Goal: Task Accomplishment & Management: Manage account settings

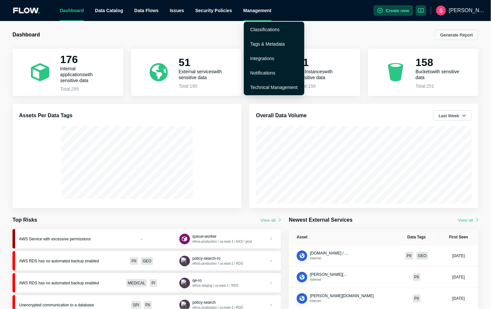
click at [257, 13] on div "Management" at bounding box center [257, 10] width 28 height 21
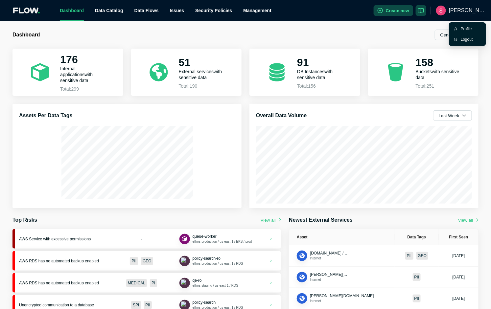
click at [475, 12] on span "[PERSON_NAME]" at bounding box center [467, 10] width 37 height 21
click at [467, 29] on div "Profile" at bounding box center [471, 29] width 20 height 7
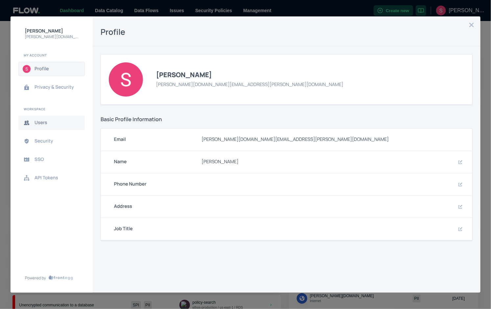
click at [42, 124] on span "Users" at bounding box center [57, 122] width 45 height 5
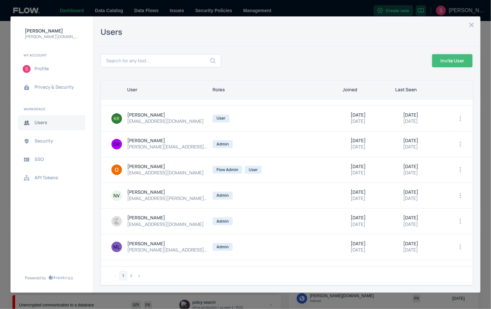
scroll to position [59, 0]
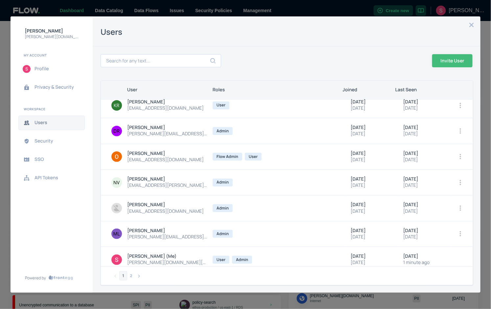
click at [460, 208] on icon "open options" at bounding box center [460, 208] width 1 height 5
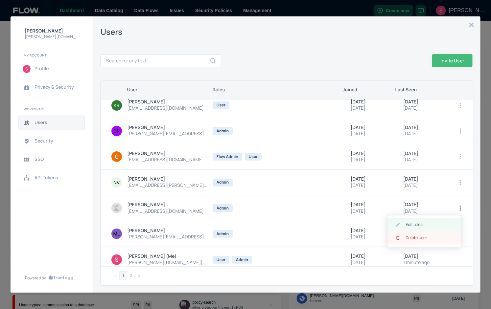
click at [426, 237] on span "Delete User" at bounding box center [427, 237] width 42 height 5
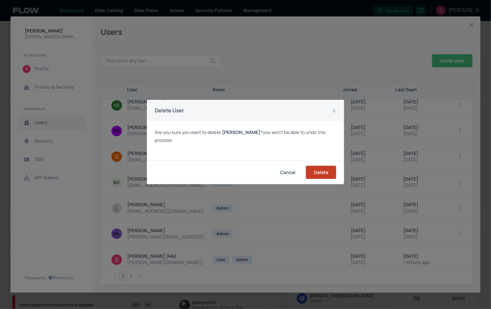
click at [322, 174] on button "Delete" at bounding box center [321, 172] width 30 height 13
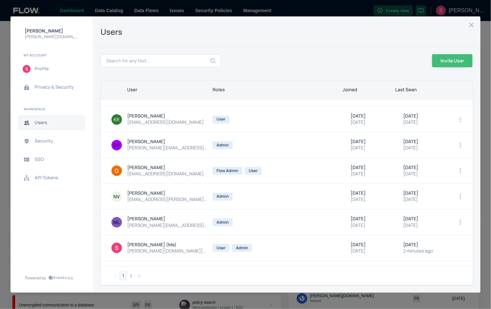
scroll to position [64, 0]
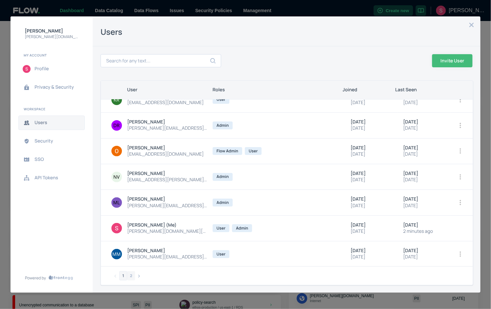
click at [131, 274] on button "2" at bounding box center [131, 276] width 8 height 9
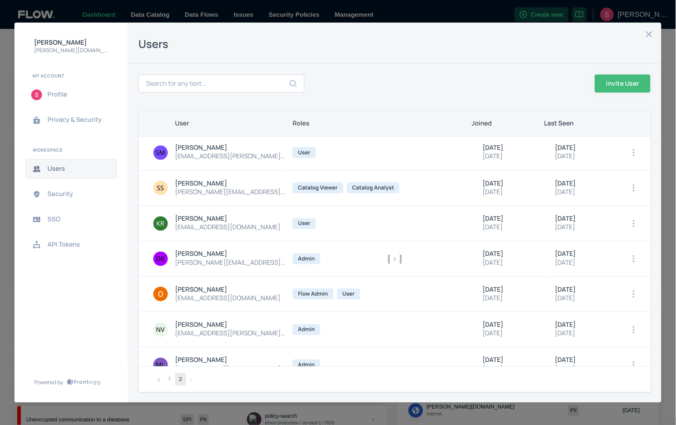
scroll to position [0, 0]
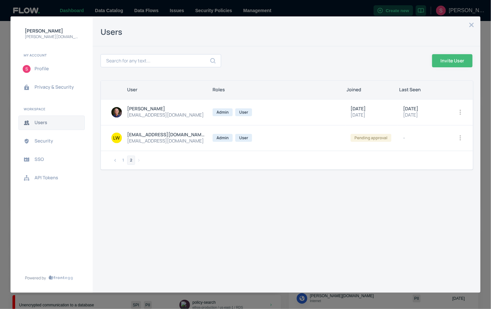
click at [461, 139] on icon "open options" at bounding box center [460, 137] width 1 height 5
click at [428, 181] on span "Delete User" at bounding box center [431, 181] width 42 height 5
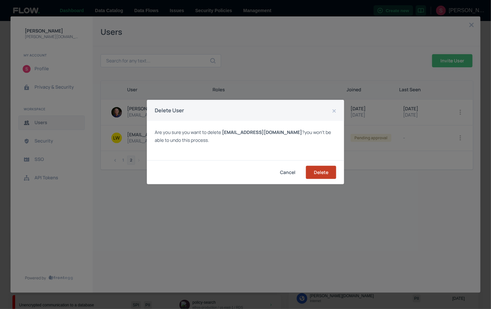
click at [318, 173] on button "Delete" at bounding box center [321, 172] width 30 height 13
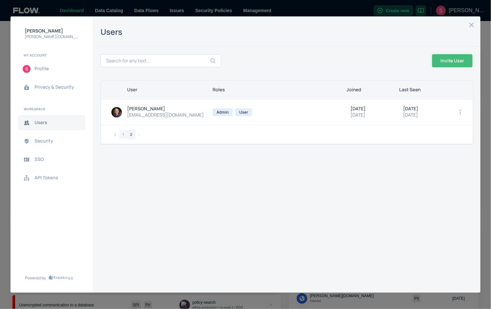
click at [121, 135] on button "1" at bounding box center [123, 134] width 8 height 9
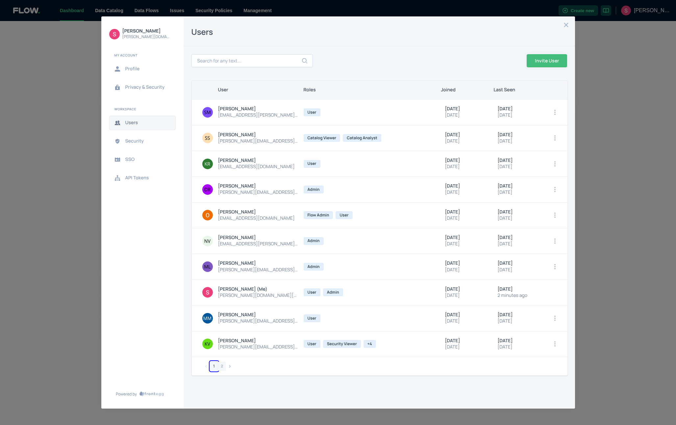
click at [221, 309] on button "2" at bounding box center [222, 366] width 8 height 9
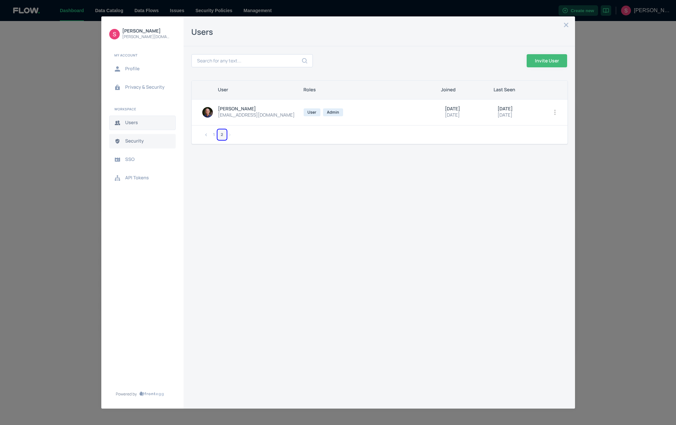
click at [135, 142] on span "Security" at bounding box center [147, 141] width 45 height 5
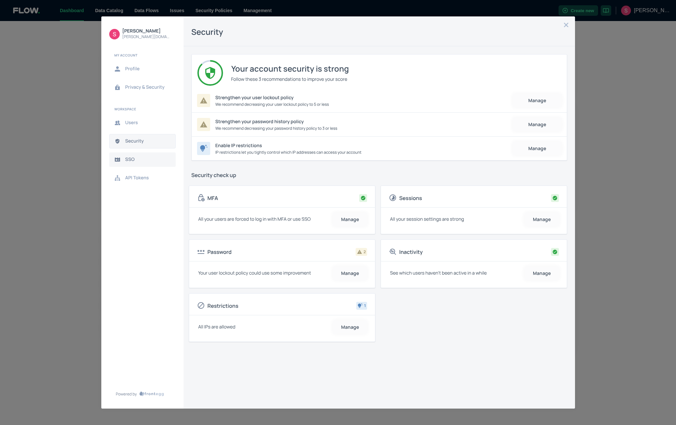
click at [130, 159] on span "SSO" at bounding box center [147, 159] width 45 height 5
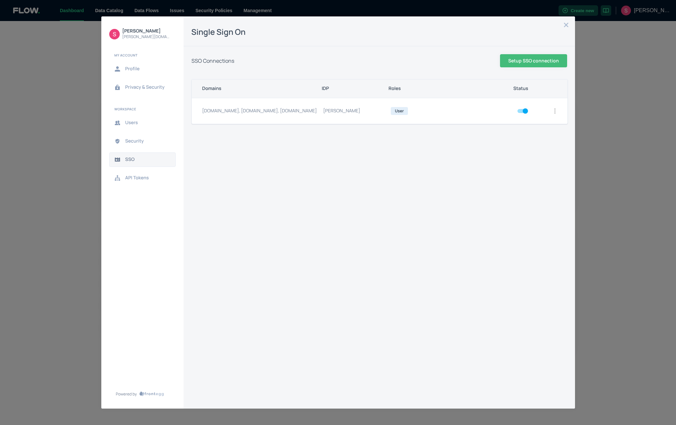
click at [491, 110] on icon "open options" at bounding box center [554, 110] width 5 height 5
click at [491, 129] on span "Edit" at bounding box center [525, 127] width 42 height 5
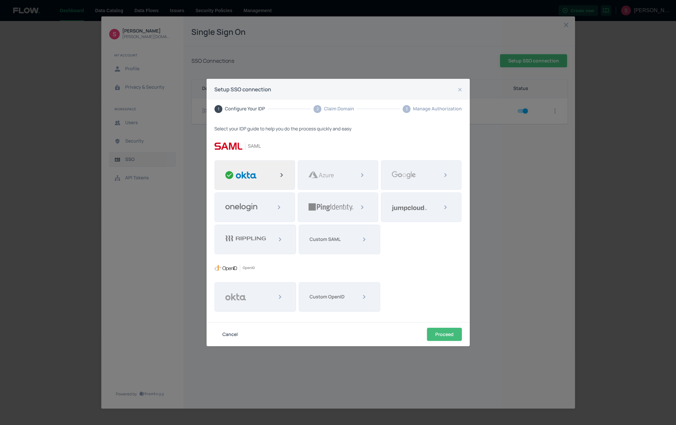
click at [251, 173] on img at bounding box center [246, 175] width 21 height 8
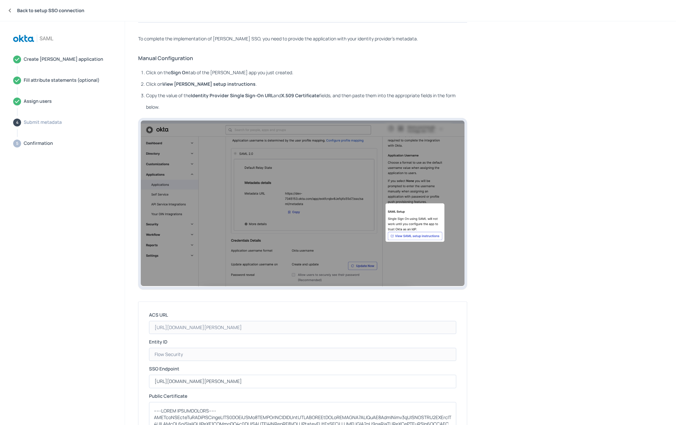
scroll to position [31, 0]
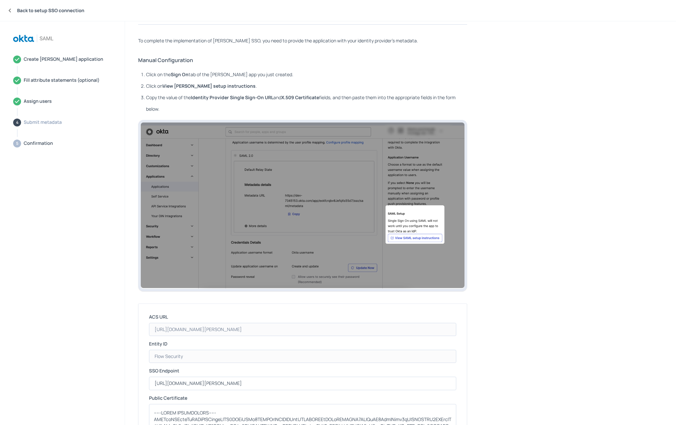
click at [13, 9] on button "Back to setup SSO connection" at bounding box center [9, 10] width 9 height 9
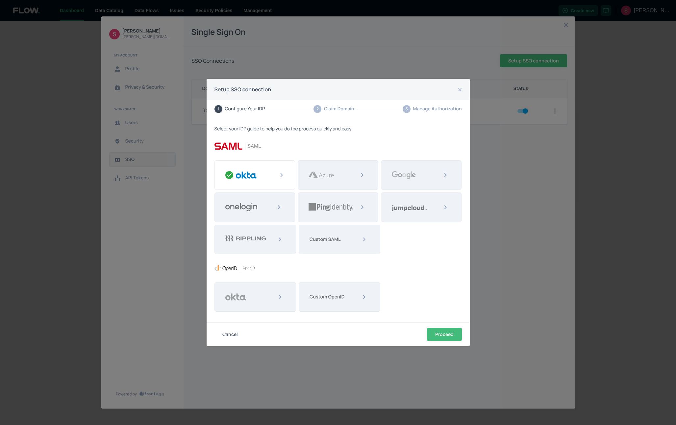
click at [167, 298] on div "Setup SSO connection 1 Configure Your IDP 2 Claim Domain 3 Manage Authorization…" at bounding box center [338, 212] width 676 height 425
click at [262, 179] on div at bounding box center [254, 175] width 81 height 30
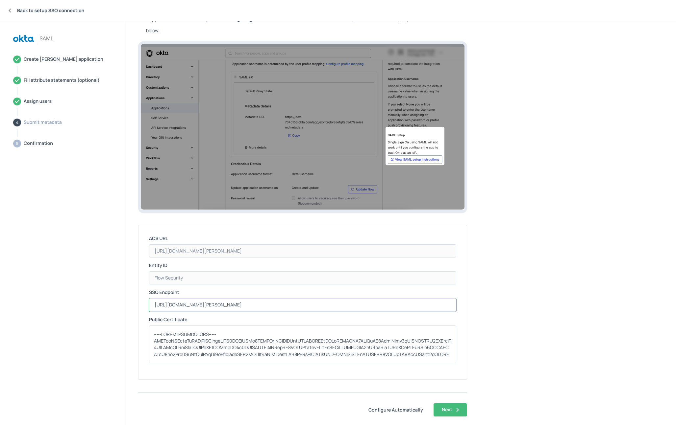
scroll to position [0, 0]
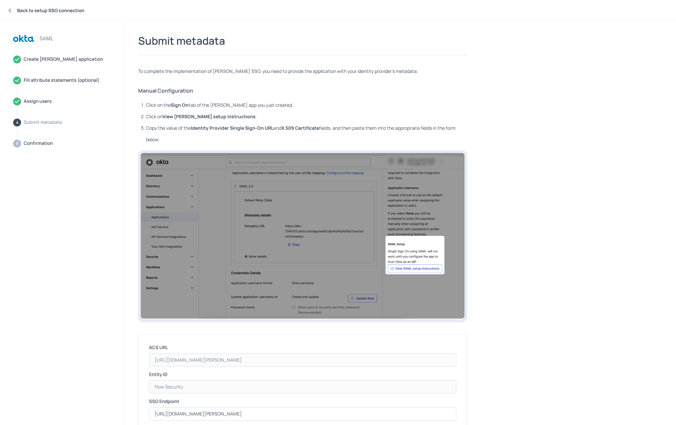
click at [10, 11] on icon "Back to setup SSO connection" at bounding box center [10, 11] width 2 height 4
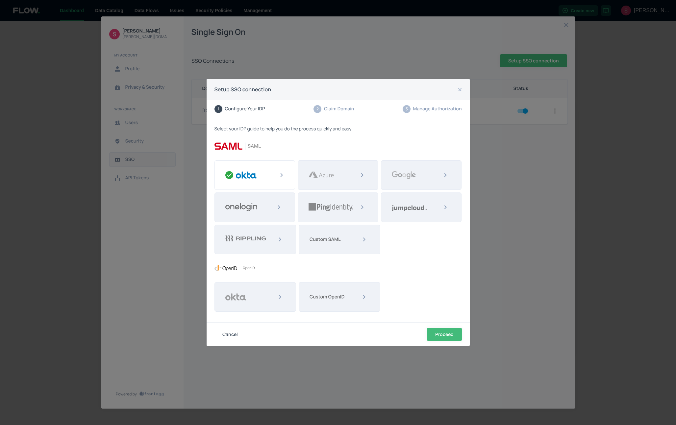
click at [69, 45] on div "Setup SSO connection 1 Configure Your IDP 2 Claim Domain 3 Manage Authorization…" at bounding box center [338, 212] width 676 height 425
click at [234, 309] on button "Cancel" at bounding box center [229, 334] width 31 height 13
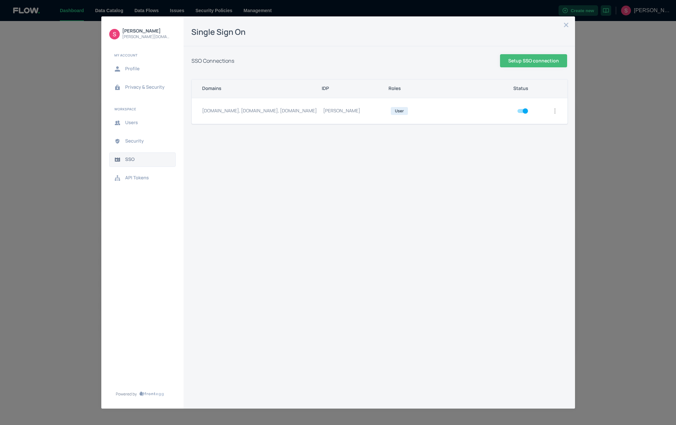
click at [491, 110] on icon "open options" at bounding box center [554, 110] width 5 height 5
click at [364, 182] on div at bounding box center [338, 212] width 676 height 425
click at [141, 179] on span "API Tokens" at bounding box center [147, 178] width 45 height 5
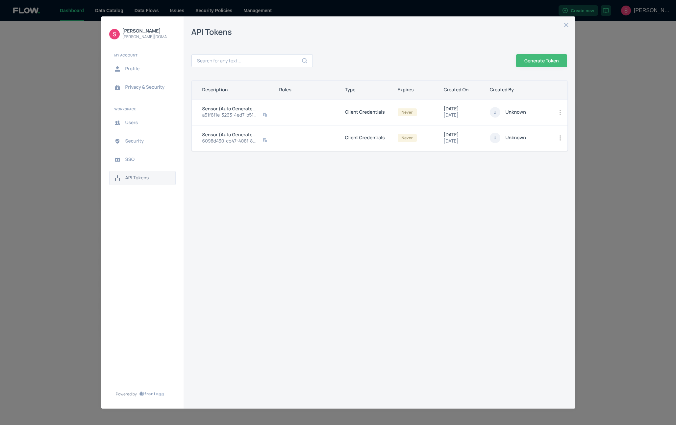
click at [57, 108] on div "[PERSON_NAME] [PERSON_NAME][DOMAIN_NAME][EMAIL_ADDRESS][PERSON_NAME][DOMAIN_NAM…" at bounding box center [338, 212] width 676 height 425
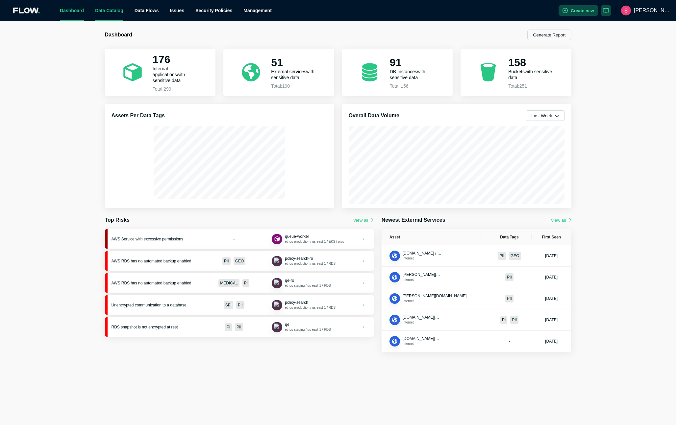
click at [113, 12] on link "Data Catalog" at bounding box center [109, 10] width 28 height 5
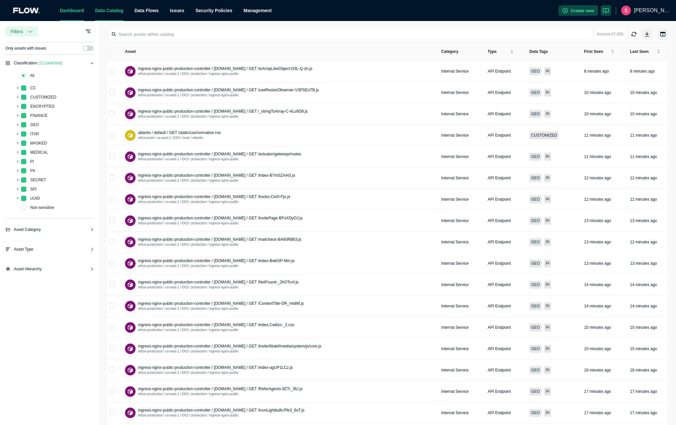
click at [72, 8] on link "Dashboard" at bounding box center [72, 10] width 24 height 5
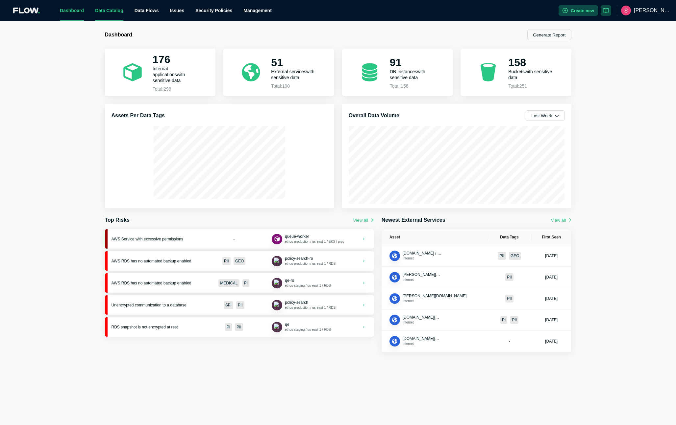
click at [115, 12] on link "Data Catalog" at bounding box center [109, 10] width 28 height 5
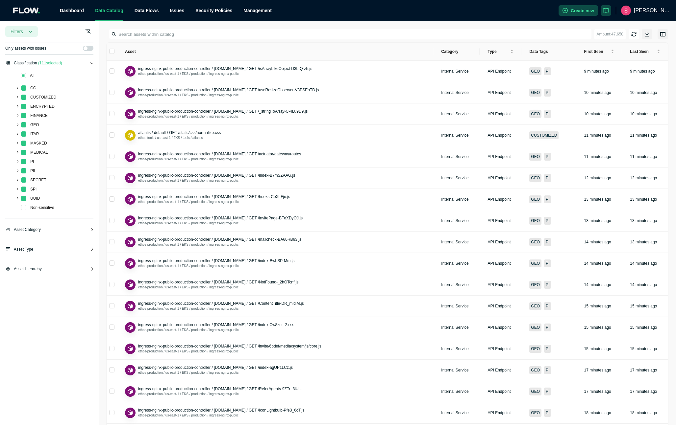
click at [23, 230] on span "Asset Category" at bounding box center [27, 230] width 27 height 7
click at [24, 296] on span "Asset Type" at bounding box center [23, 295] width 19 height 7
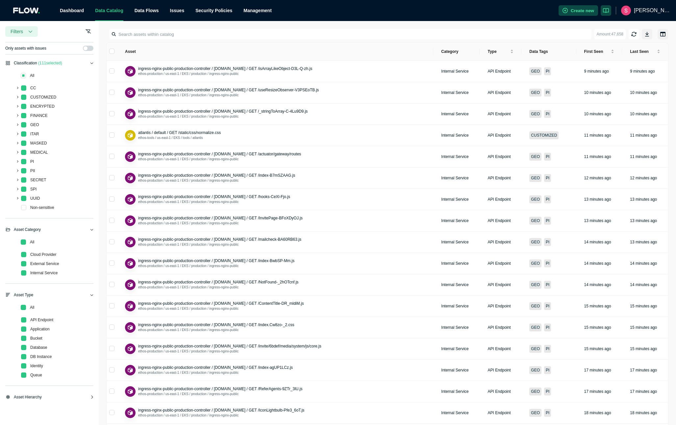
click at [39, 309] on span "Asset Hierarchy" at bounding box center [28, 397] width 28 height 7
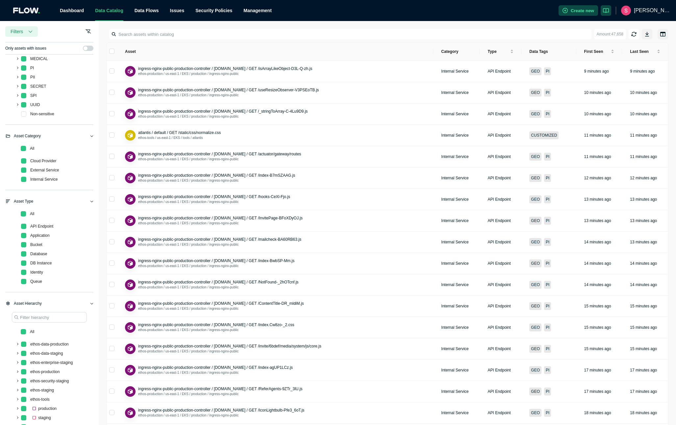
scroll to position [129, 0]
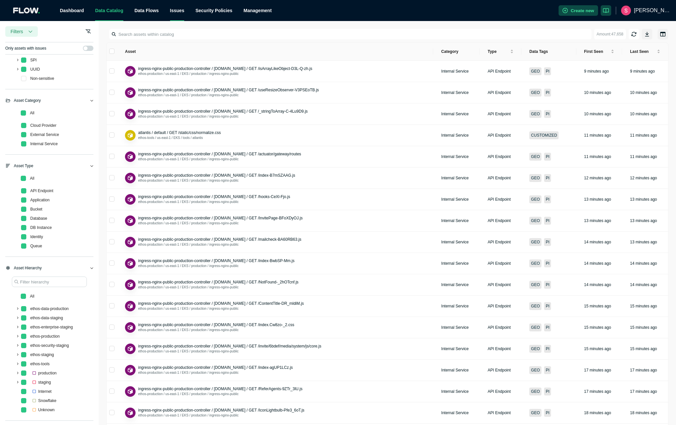
click at [177, 13] on div "Issues" at bounding box center [177, 10] width 14 height 21
click at [181, 31] on link "Risks" at bounding box center [182, 29] width 11 height 5
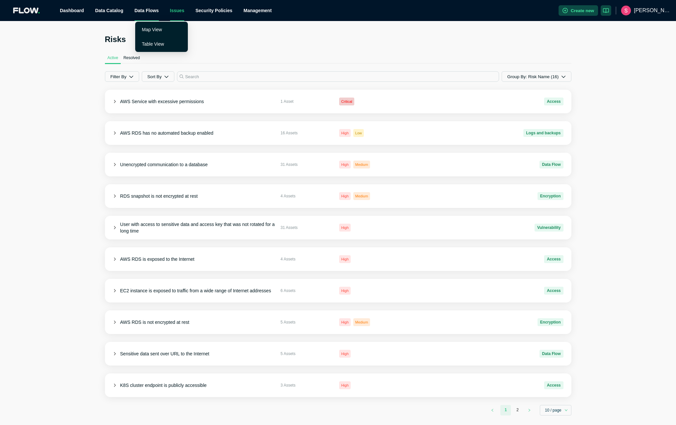
click at [149, 13] on span "Data Flows" at bounding box center [146, 10] width 24 height 5
click at [225, 35] on h2 "Risks" at bounding box center [338, 39] width 466 height 11
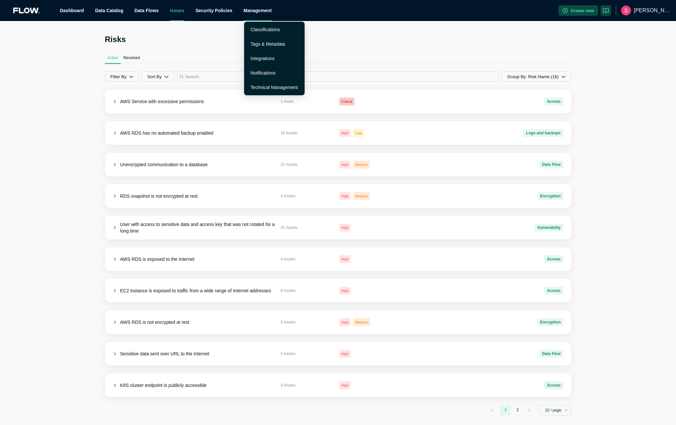
click at [264, 11] on div "Management" at bounding box center [257, 10] width 28 height 21
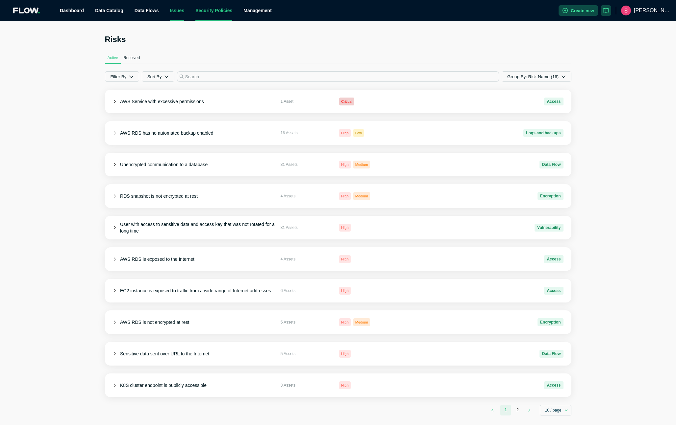
click at [219, 9] on link "Security Policies" at bounding box center [213, 10] width 37 height 5
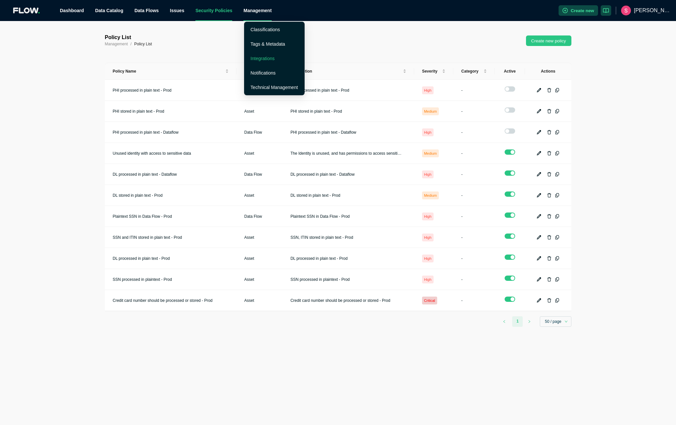
click at [269, 57] on link "Integrations" at bounding box center [263, 58] width 24 height 5
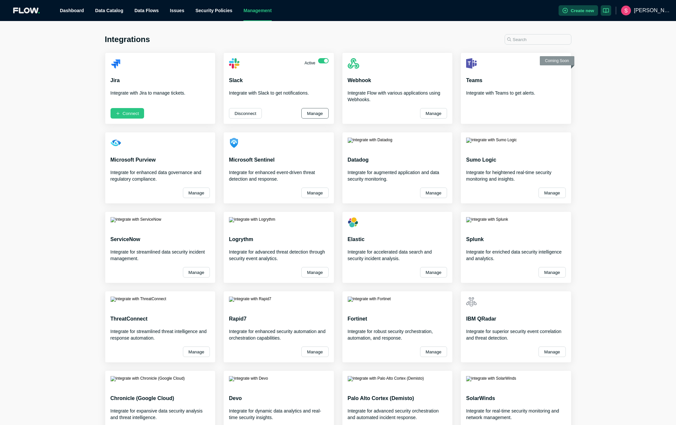
click at [311, 114] on button "Manage" at bounding box center [314, 113] width 27 height 11
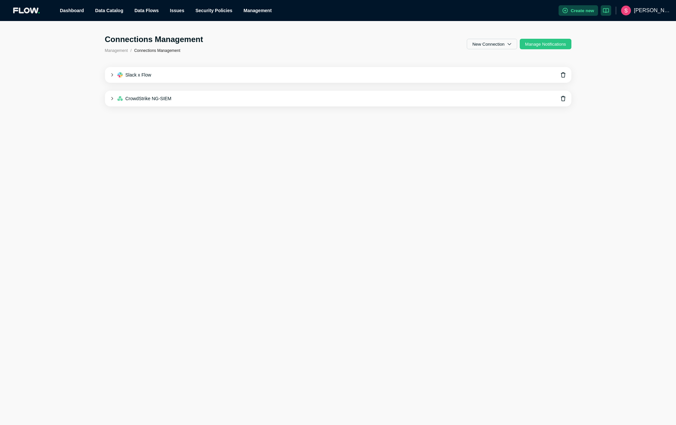
click at [109, 74] on div "Slack x Flow" at bounding box center [338, 75] width 466 height 16
click at [111, 172] on icon at bounding box center [112, 173] width 4 height 4
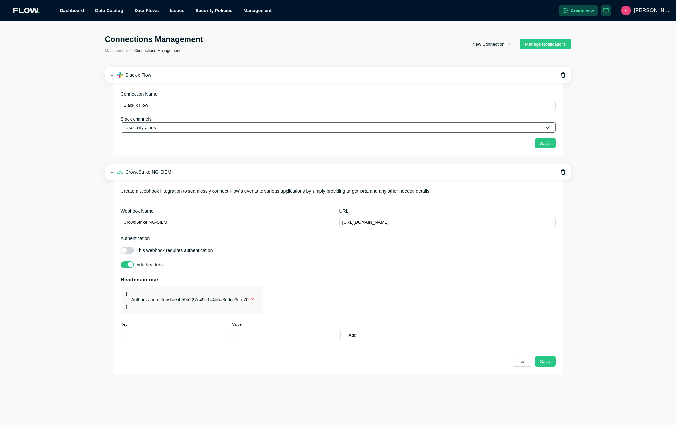
click at [491, 128] on button "#security-alerts" at bounding box center [338, 127] width 435 height 11
click at [491, 118] on div "Connections Management Management / Connections Management New Connection Manag…" at bounding box center [338, 204] width 676 height 341
click at [491, 128] on icon "button" at bounding box center [547, 128] width 4 height 2
click at [491, 110] on div "Connections Management Management / Connections Management New Connection Manag…" at bounding box center [338, 204] width 676 height 341
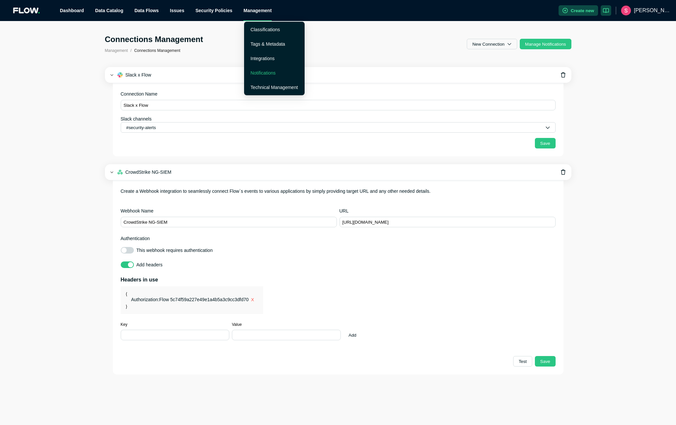
click at [268, 72] on link "Notifications" at bounding box center [263, 72] width 25 height 5
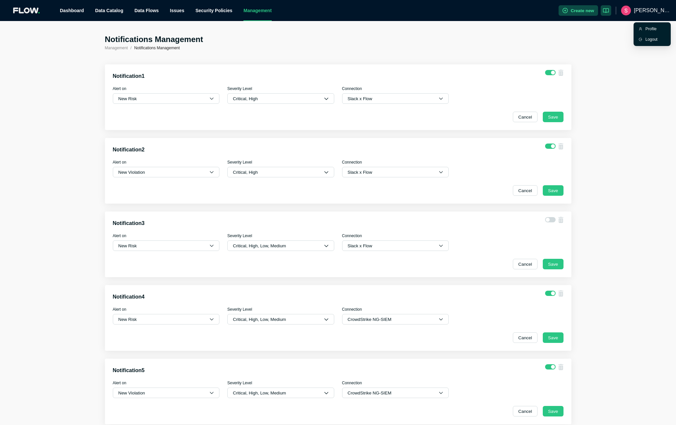
click at [491, 10] on span "[PERSON_NAME]" at bounding box center [652, 10] width 37 height 21
click at [491, 27] on div "Profile" at bounding box center [655, 29] width 20 height 7
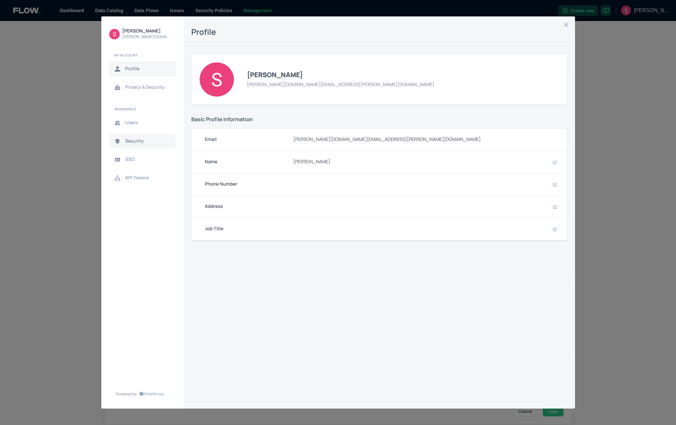
click at [134, 138] on button "Security" at bounding box center [142, 141] width 66 height 14
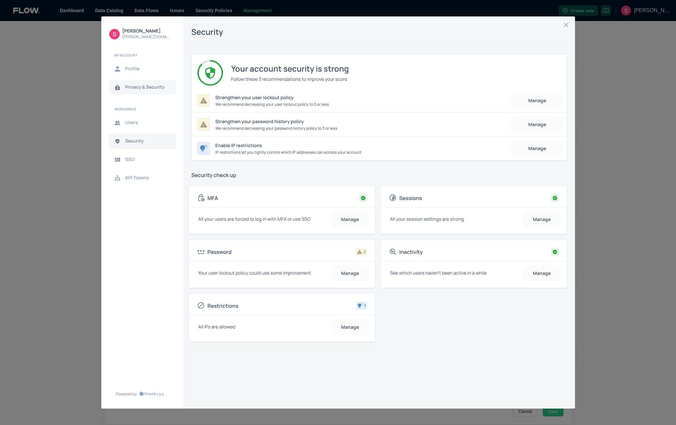
click at [147, 88] on span "Privacy & Security" at bounding box center [147, 87] width 45 height 5
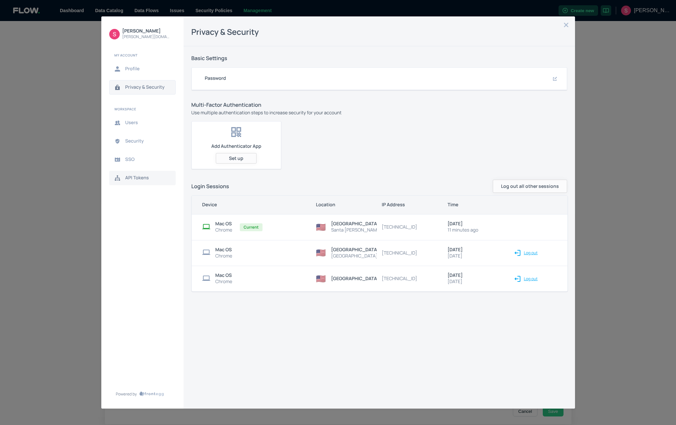
click at [132, 177] on span "API Tokens" at bounding box center [147, 178] width 45 height 5
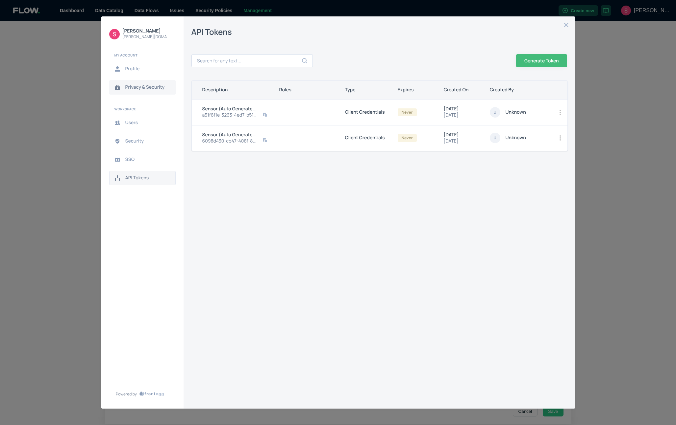
click at [139, 87] on span "Privacy & Security" at bounding box center [147, 87] width 45 height 5
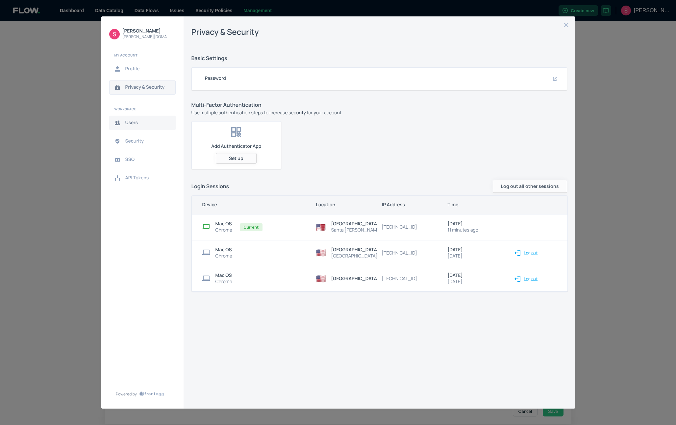
click at [134, 122] on span "Users" at bounding box center [147, 122] width 45 height 5
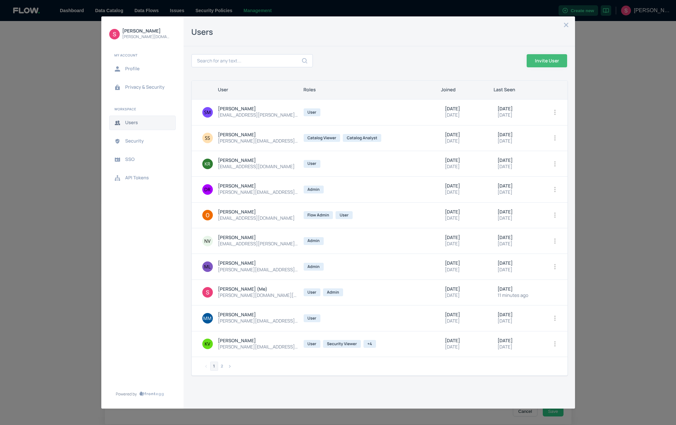
click at [491, 113] on icon "open options" at bounding box center [554, 112] width 5 height 5
click at [491, 132] on li "Edit roles" at bounding box center [522, 128] width 74 height 13
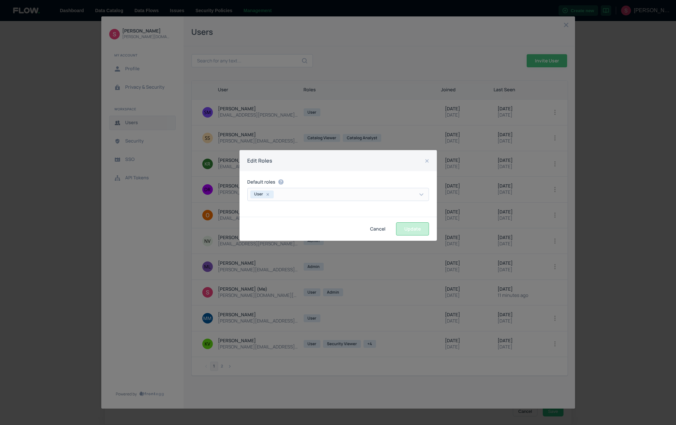
click at [379, 230] on button "Cancel" at bounding box center [377, 229] width 31 height 13
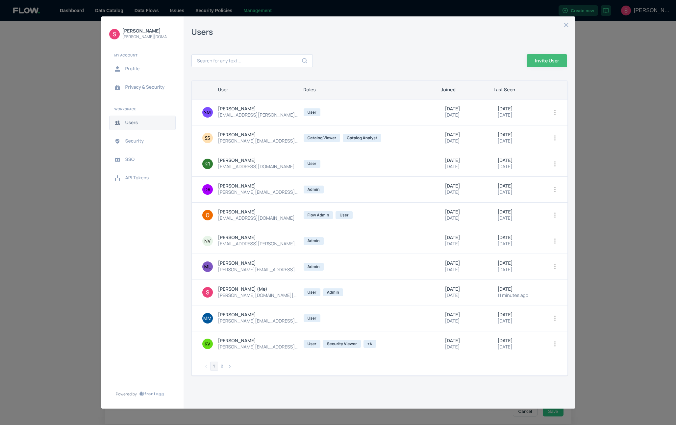
click at [72, 112] on div "[PERSON_NAME] [PERSON_NAME][DOMAIN_NAME][EMAIL_ADDRESS][PERSON_NAME][DOMAIN_NAM…" at bounding box center [338, 212] width 676 height 425
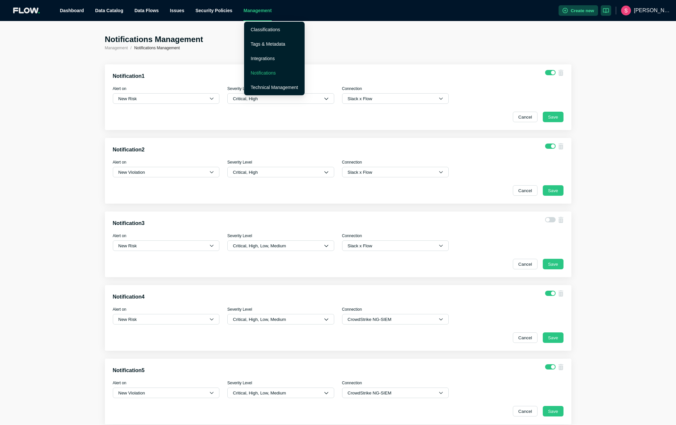
click at [251, 10] on div "Management" at bounding box center [257, 10] width 28 height 21
click at [266, 72] on link "Notifications" at bounding box center [263, 72] width 25 height 5
click at [267, 58] on link "Integrations" at bounding box center [263, 58] width 24 height 5
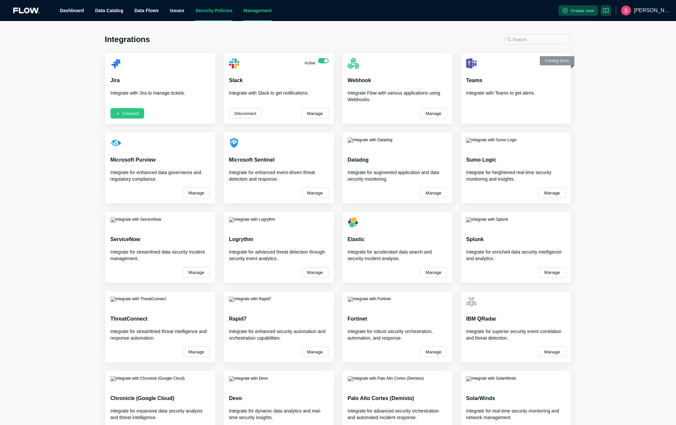
click at [213, 10] on link "Security Policies" at bounding box center [213, 10] width 37 height 5
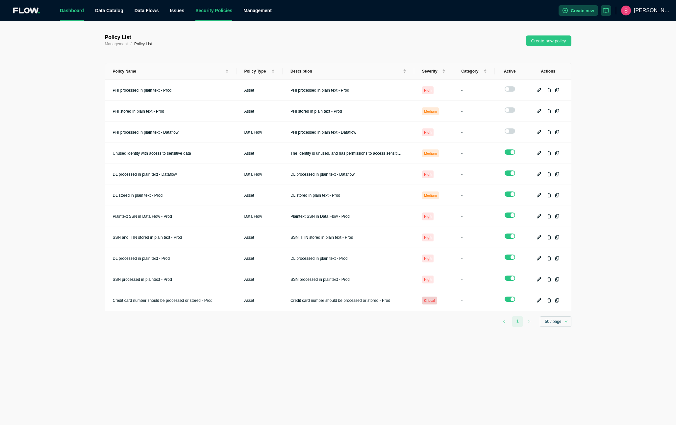
click at [74, 11] on link "Dashboard" at bounding box center [72, 10] width 24 height 5
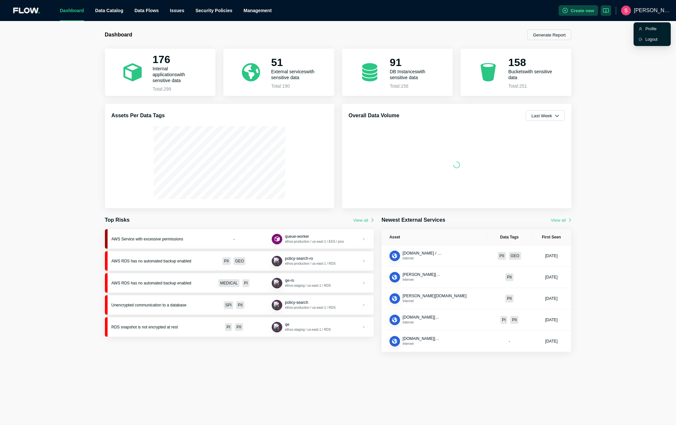
click at [491, 10] on span "[PERSON_NAME]" at bounding box center [652, 10] width 37 height 21
click at [491, 30] on div "Profile" at bounding box center [655, 29] width 20 height 7
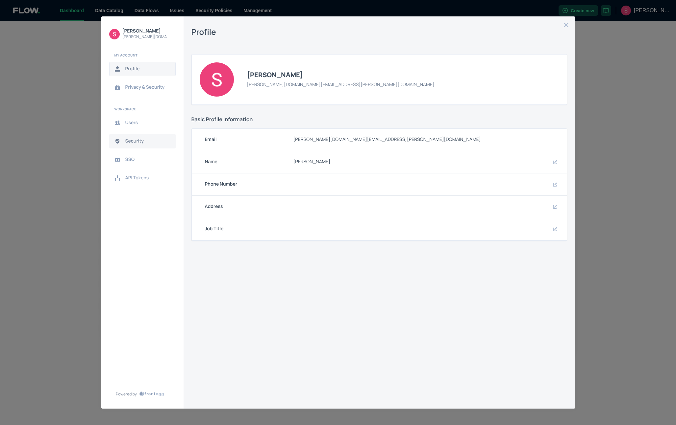
click at [133, 145] on button "Security" at bounding box center [142, 141] width 66 height 14
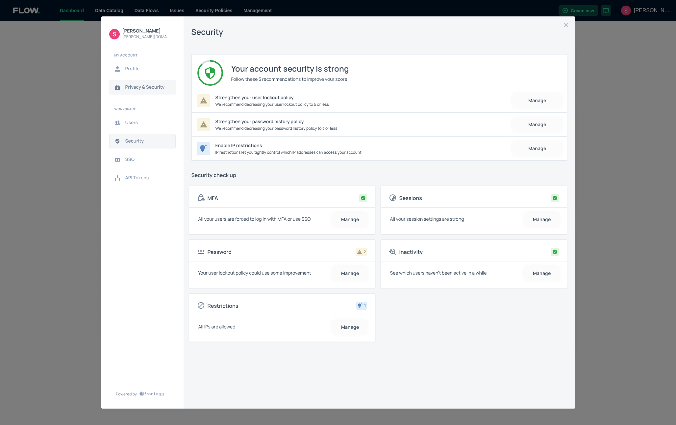
click at [153, 91] on button "Privacy & Security" at bounding box center [142, 87] width 66 height 14
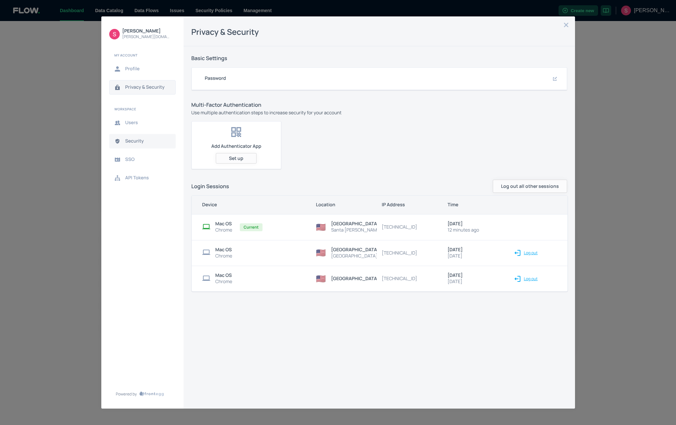
click at [138, 140] on span "Security" at bounding box center [147, 141] width 45 height 5
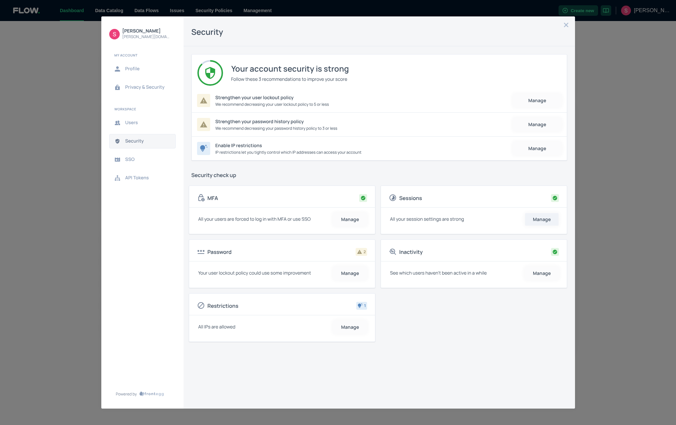
click at [491, 222] on button "Manage" at bounding box center [541, 219] width 34 height 13
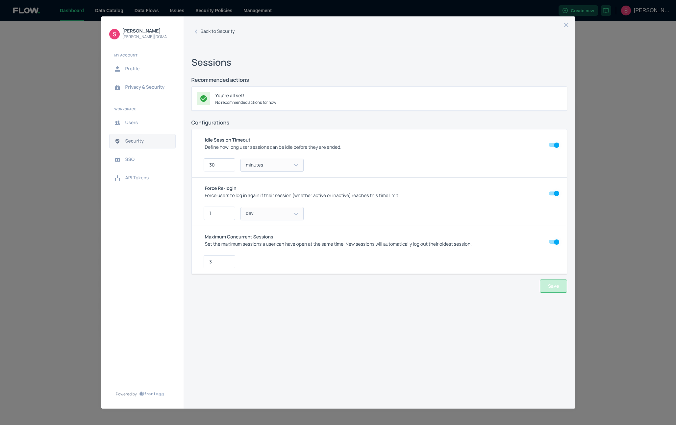
click at [128, 144] on button "Security" at bounding box center [142, 141] width 66 height 14
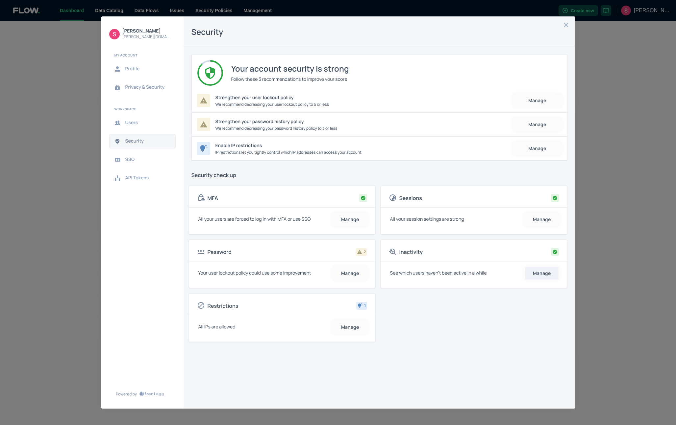
click at [491, 271] on button "Manage" at bounding box center [541, 273] width 34 height 13
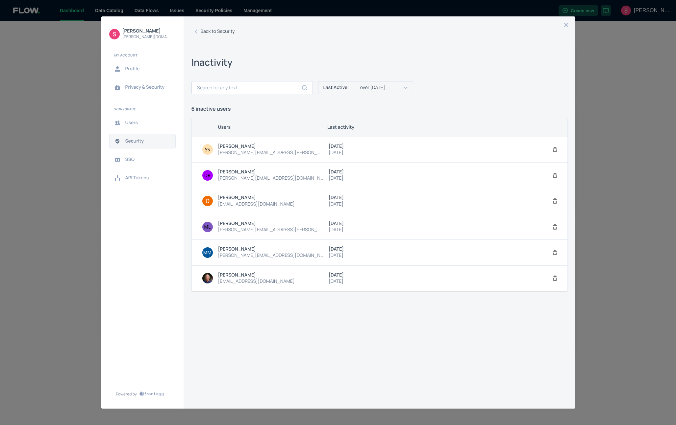
click at [145, 141] on span "Security" at bounding box center [147, 141] width 45 height 5
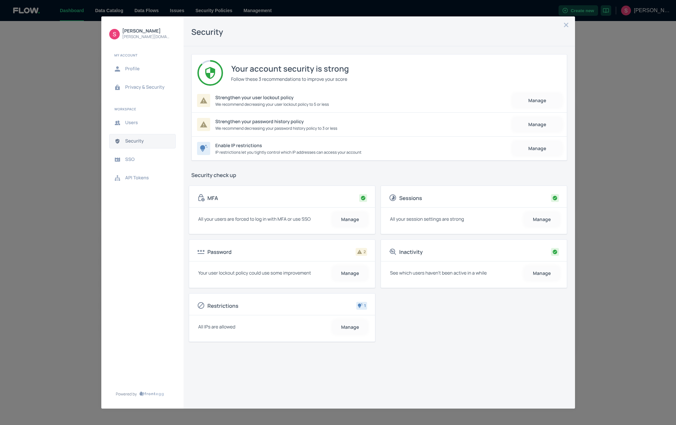
click at [50, 225] on div "[PERSON_NAME] [PERSON_NAME][DOMAIN_NAME][EMAIL_ADDRESS][PERSON_NAME][DOMAIN_NAM…" at bounding box center [338, 212] width 676 height 425
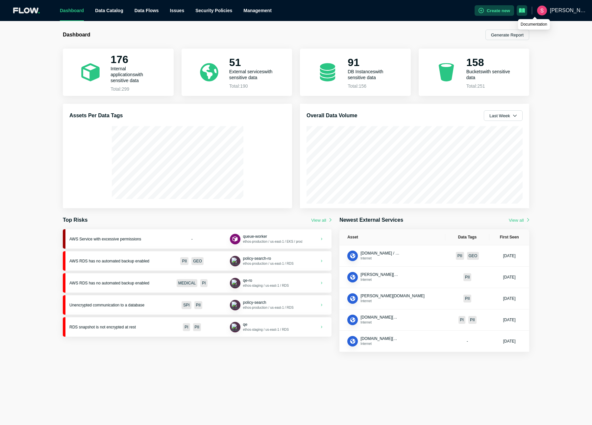
click at [491, 11] on icon "button" at bounding box center [522, 10] width 6 height 5
click at [491, 10] on icon "button" at bounding box center [522, 10] width 6 height 5
